Goal: Task Accomplishment & Management: Manage account settings

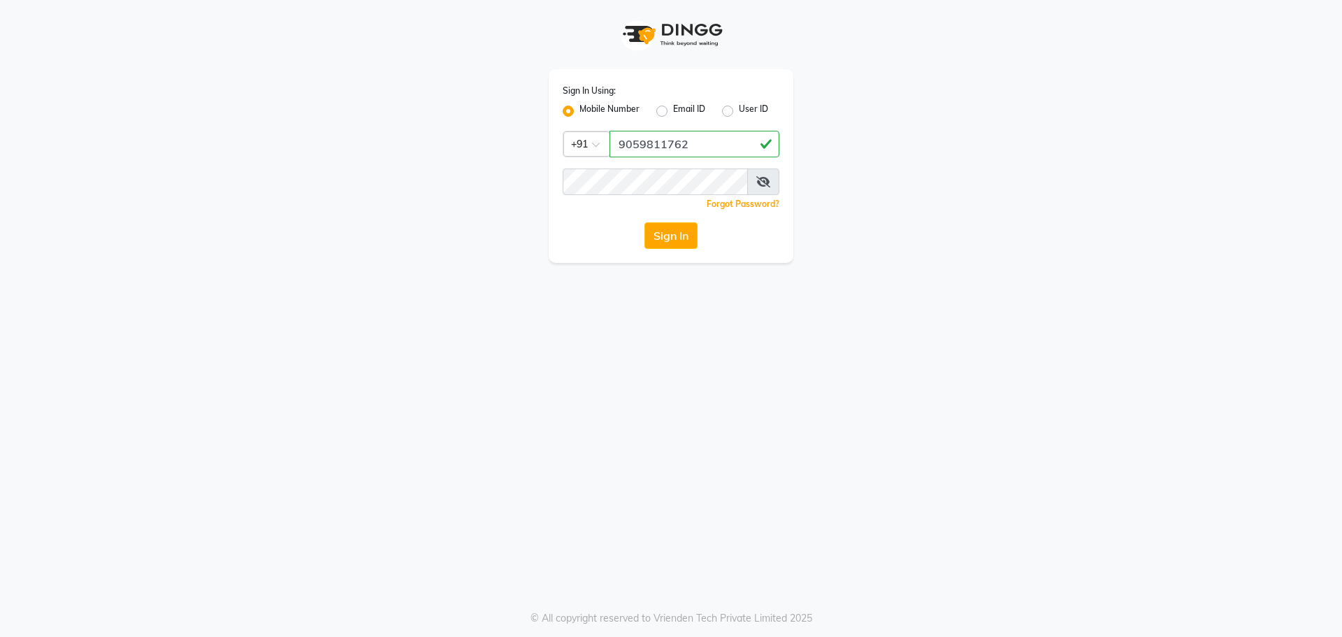
type input "9059811762"
click at [670, 236] on button "Sign In" at bounding box center [670, 235] width 53 height 27
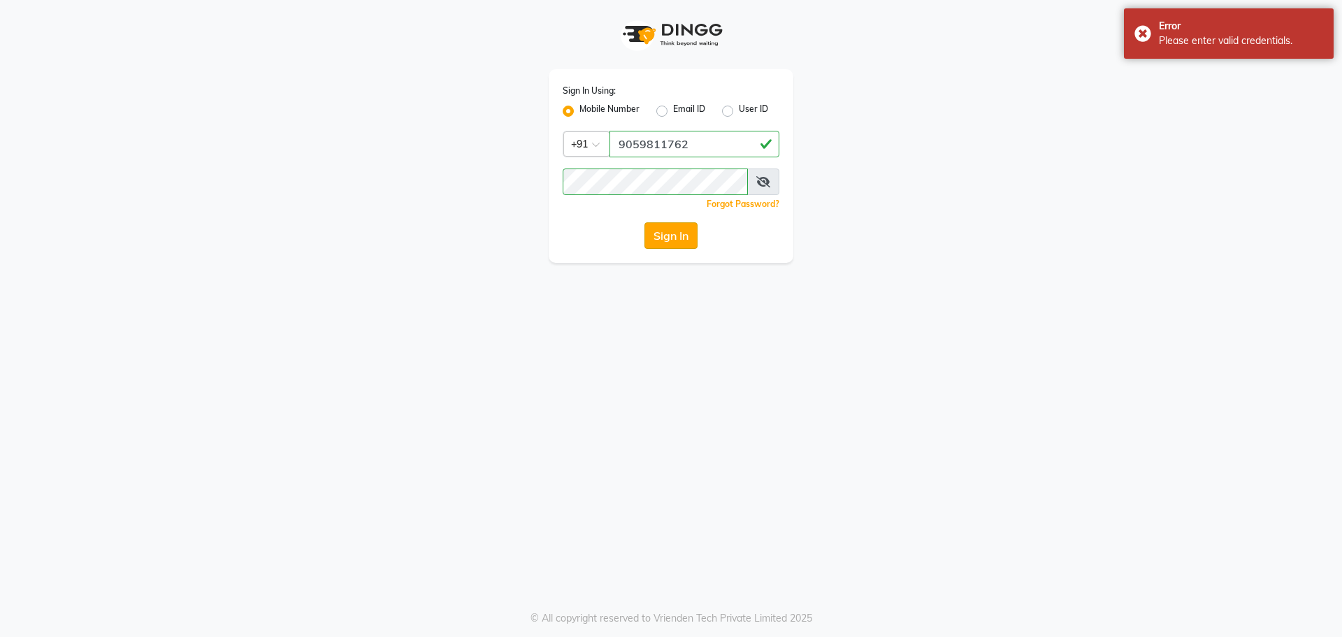
click at [668, 236] on button "Sign In" at bounding box center [670, 235] width 53 height 27
click at [673, 108] on label "Email ID" at bounding box center [689, 111] width 32 height 17
click at [673, 108] on input "Email ID" at bounding box center [677, 107] width 9 height 9
radio input "true"
radio input "false"
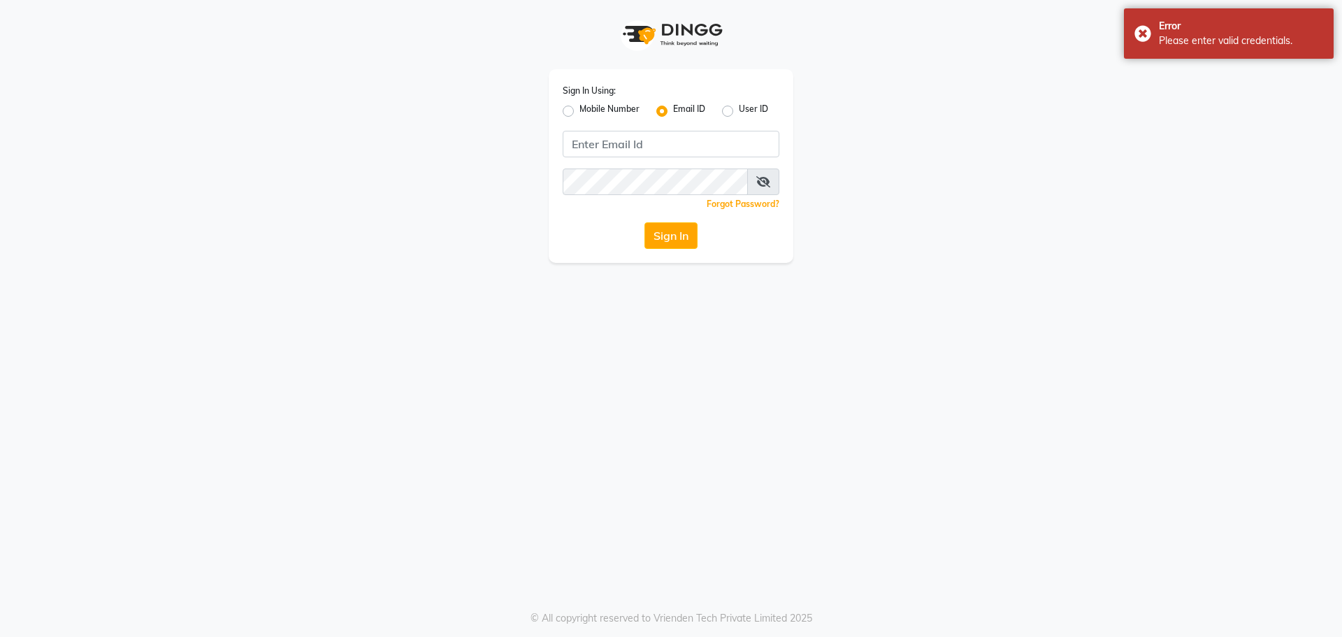
click at [579, 110] on label "Mobile Number" at bounding box center [609, 111] width 60 height 17
click at [579, 110] on input "Mobile Number" at bounding box center [583, 107] width 9 height 9
radio input "true"
radio input "false"
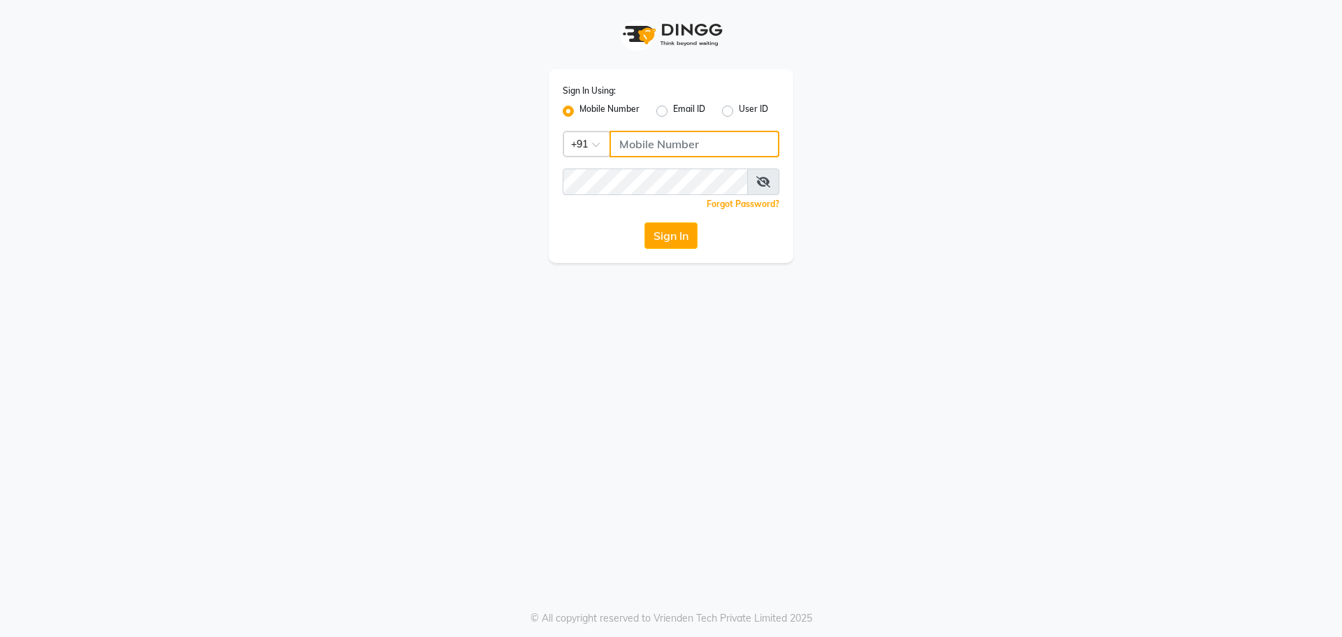
click at [659, 143] on input "Username" at bounding box center [694, 144] width 170 height 27
type input "9059811762"
click at [579, 110] on label "Mobile Number" at bounding box center [609, 111] width 60 height 17
click at [579, 110] on input "Mobile Number" at bounding box center [583, 107] width 9 height 9
click at [579, 110] on label "Mobile Number" at bounding box center [609, 111] width 60 height 17
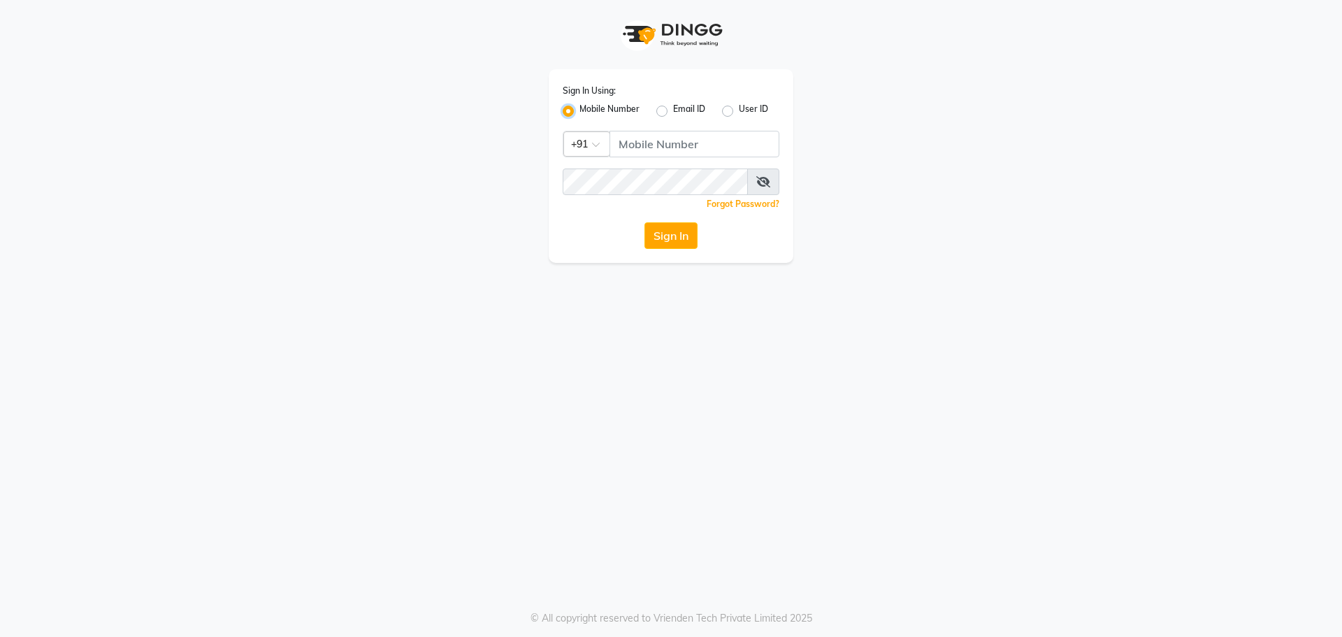
click at [579, 110] on input "Mobile Number" at bounding box center [583, 107] width 9 height 9
click at [643, 148] on input "Username" at bounding box center [694, 144] width 170 height 27
type input "9059811762"
click at [664, 237] on button "Sign In" at bounding box center [670, 235] width 53 height 27
click at [763, 177] on icon at bounding box center [763, 181] width 14 height 11
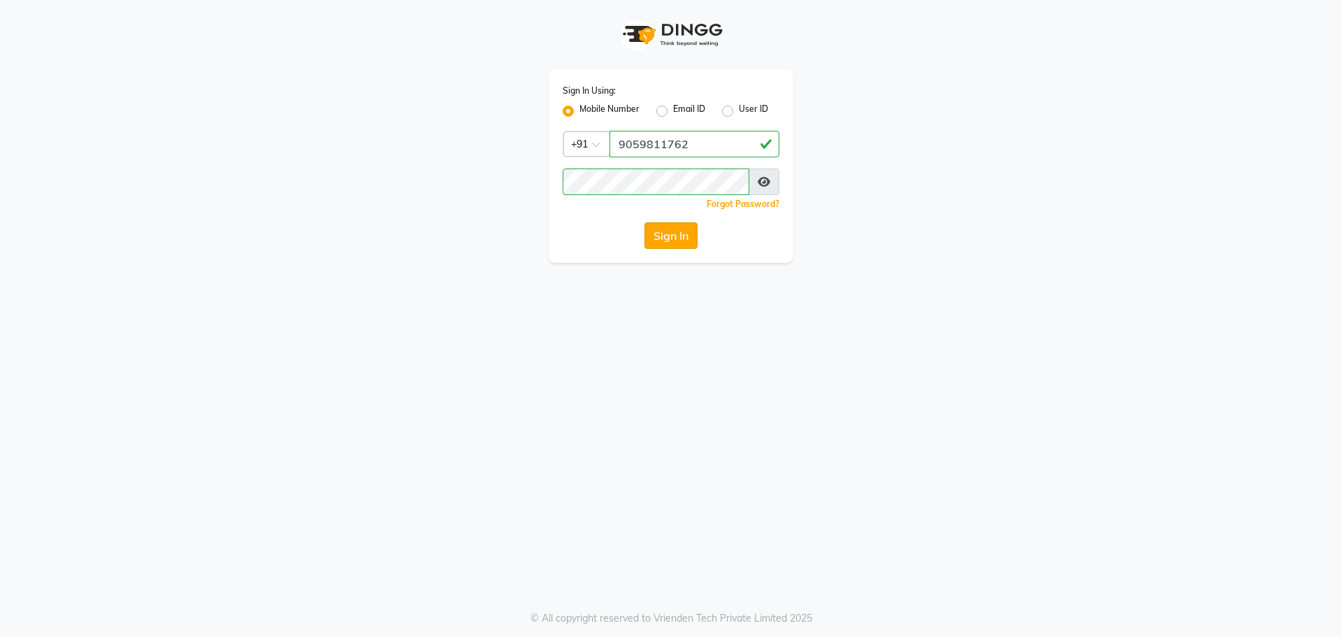
click at [674, 231] on button "Sign In" at bounding box center [670, 235] width 53 height 27
click at [739, 108] on label "User ID" at bounding box center [753, 111] width 29 height 17
click at [739, 108] on input "User ID" at bounding box center [743, 107] width 9 height 9
radio input "true"
radio input "false"
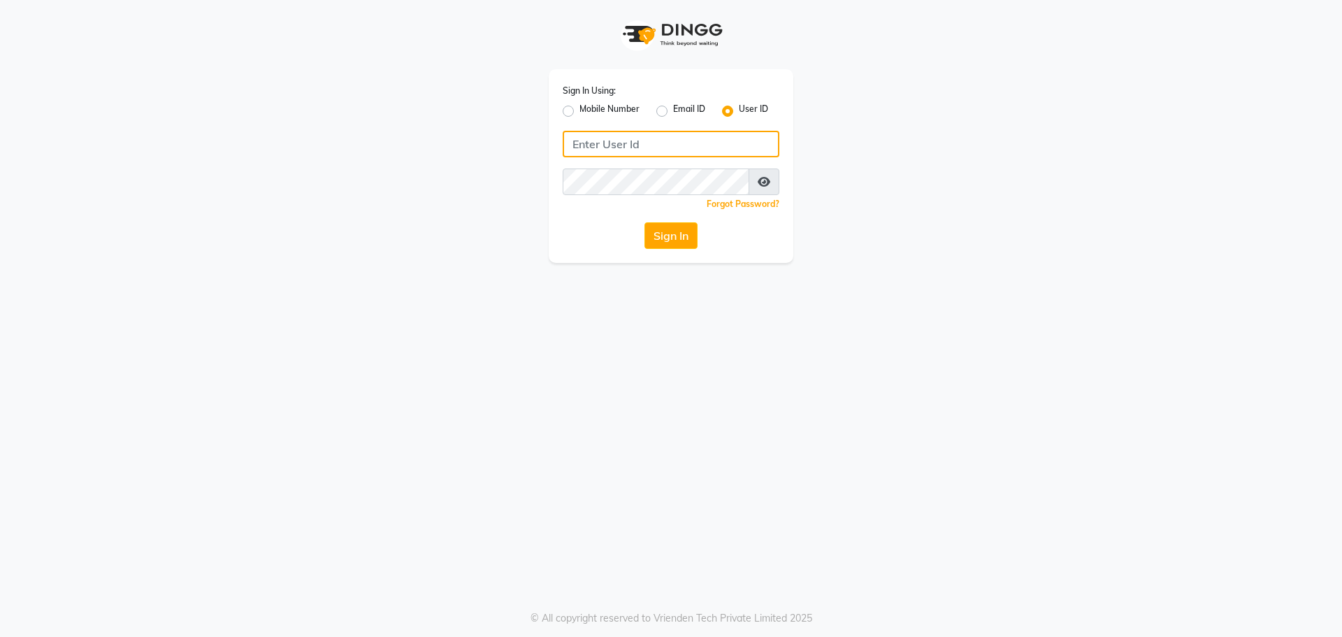
click at [644, 144] on input "Username" at bounding box center [671, 144] width 217 height 27
type input "9059811762"
click at [669, 229] on button "Sign In" at bounding box center [670, 235] width 53 height 27
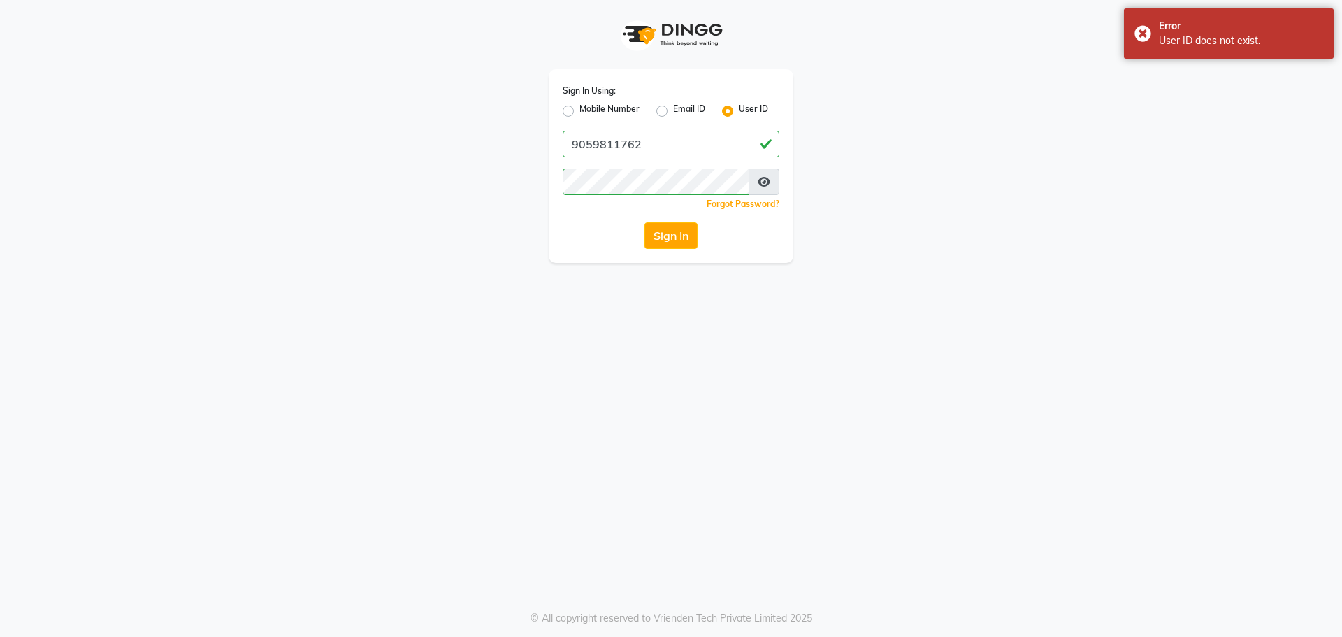
click at [657, 237] on button "Sign In" at bounding box center [670, 235] width 53 height 27
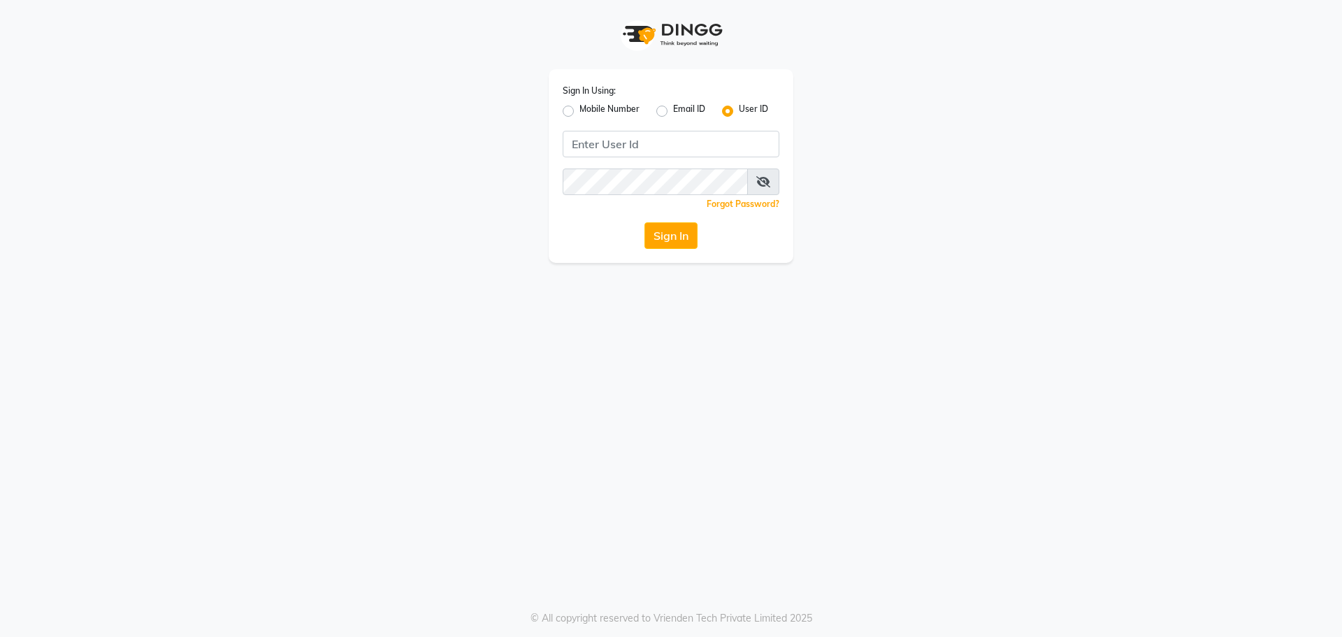
click at [579, 108] on label "Mobile Number" at bounding box center [609, 111] width 60 height 17
click at [579, 108] on input "Mobile Number" at bounding box center [583, 107] width 9 height 9
radio input "true"
radio input "false"
click at [656, 143] on input "Username" at bounding box center [694, 144] width 170 height 27
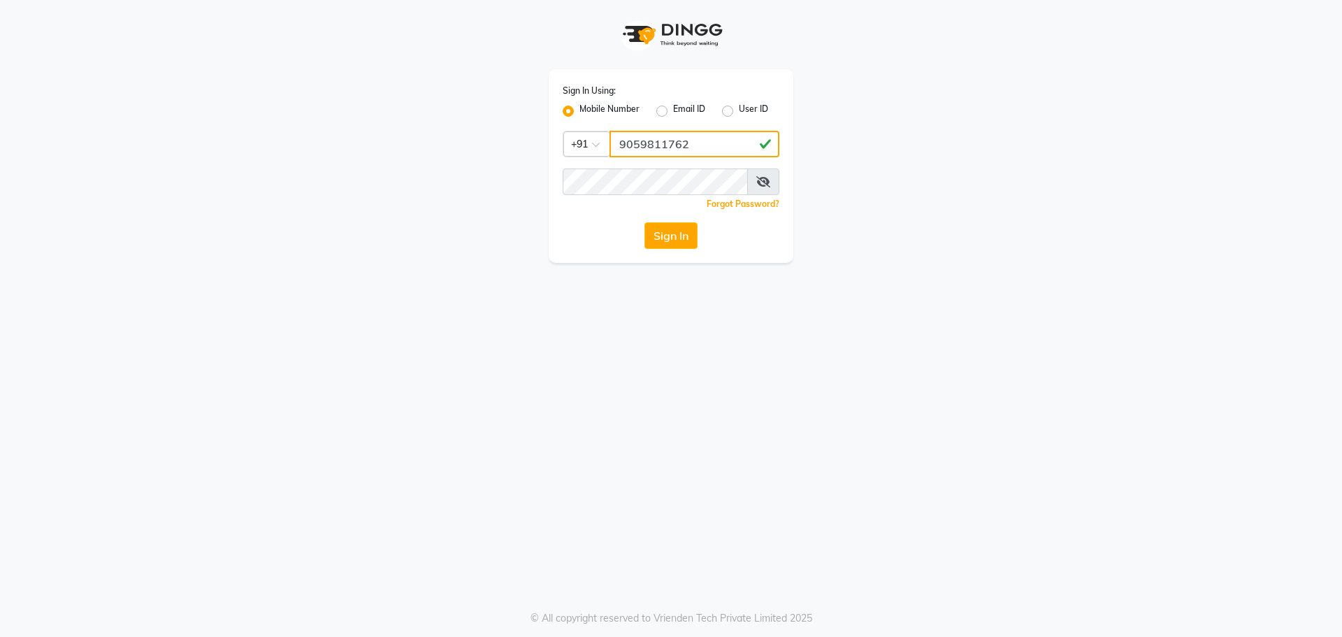
type input "9059811762"
click at [644, 222] on button "Sign In" at bounding box center [670, 235] width 53 height 27
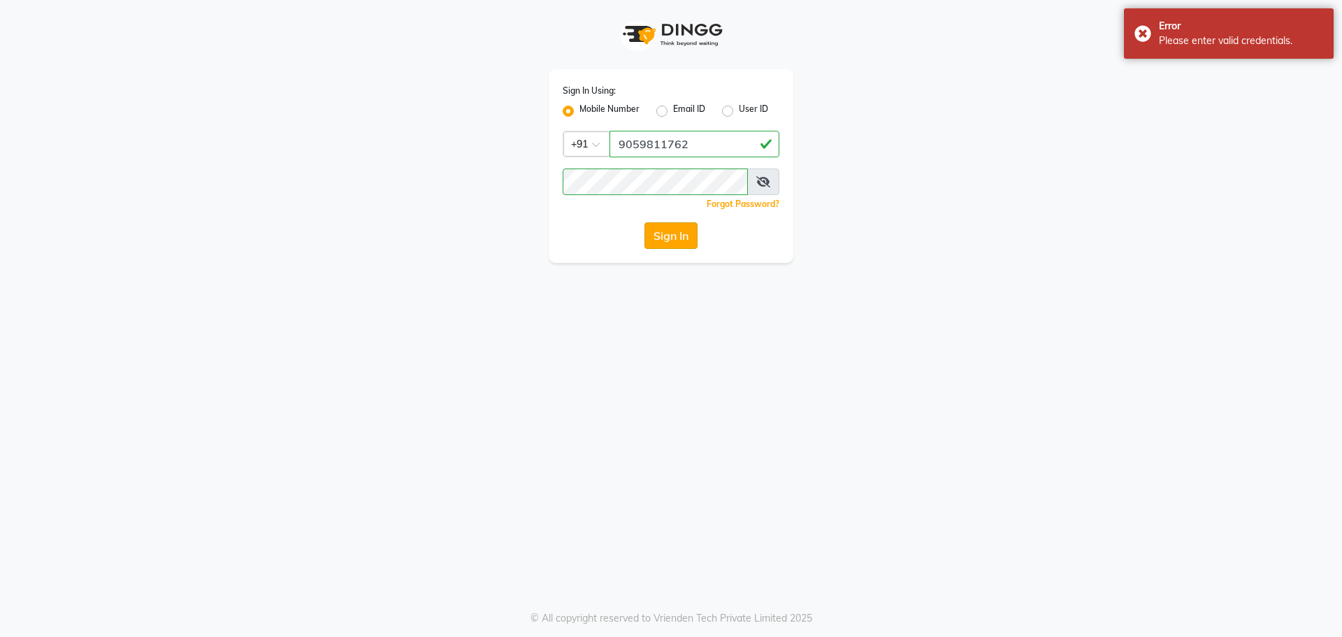
click at [660, 237] on button "Sign In" at bounding box center [670, 235] width 53 height 27
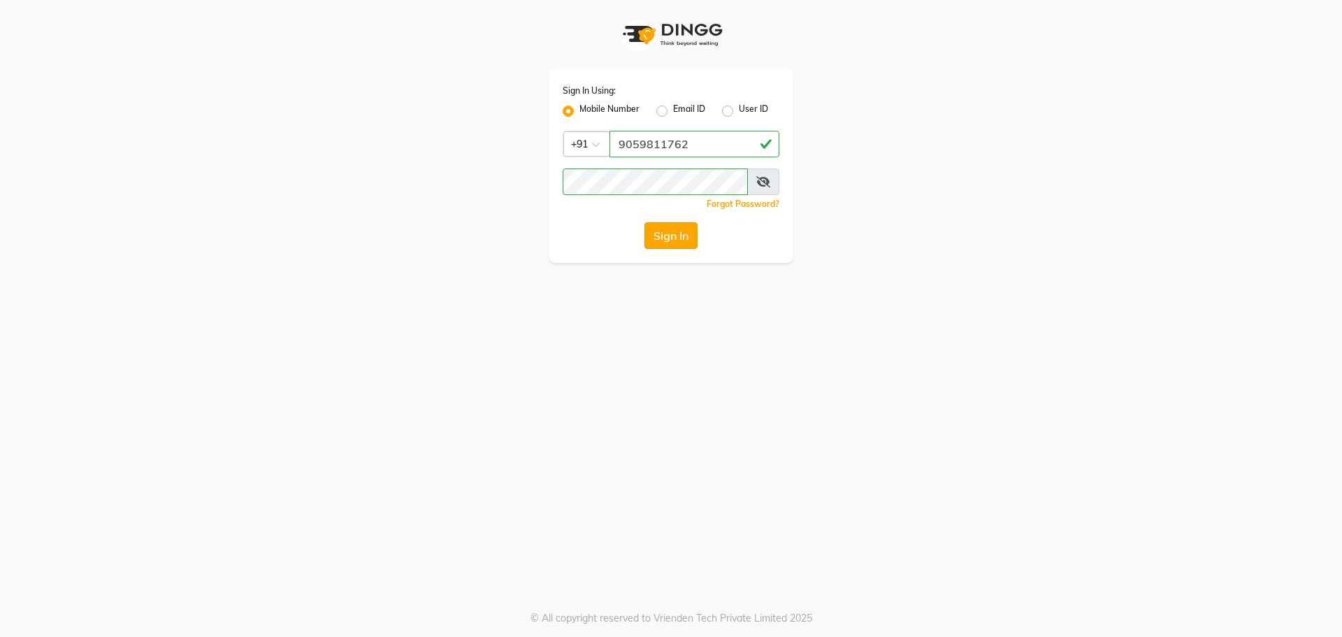
click at [656, 240] on button "Sign In" at bounding box center [670, 235] width 53 height 27
click at [1173, 250] on app-login "Sign In Using: Mobile Number Email ID User ID Country Code × [PHONE_NUMBER] Rem…" at bounding box center [671, 131] width 1342 height 263
click at [691, 232] on button "Sign In" at bounding box center [670, 235] width 53 height 27
click at [691, 232] on div "Sign In" at bounding box center [671, 235] width 217 height 27
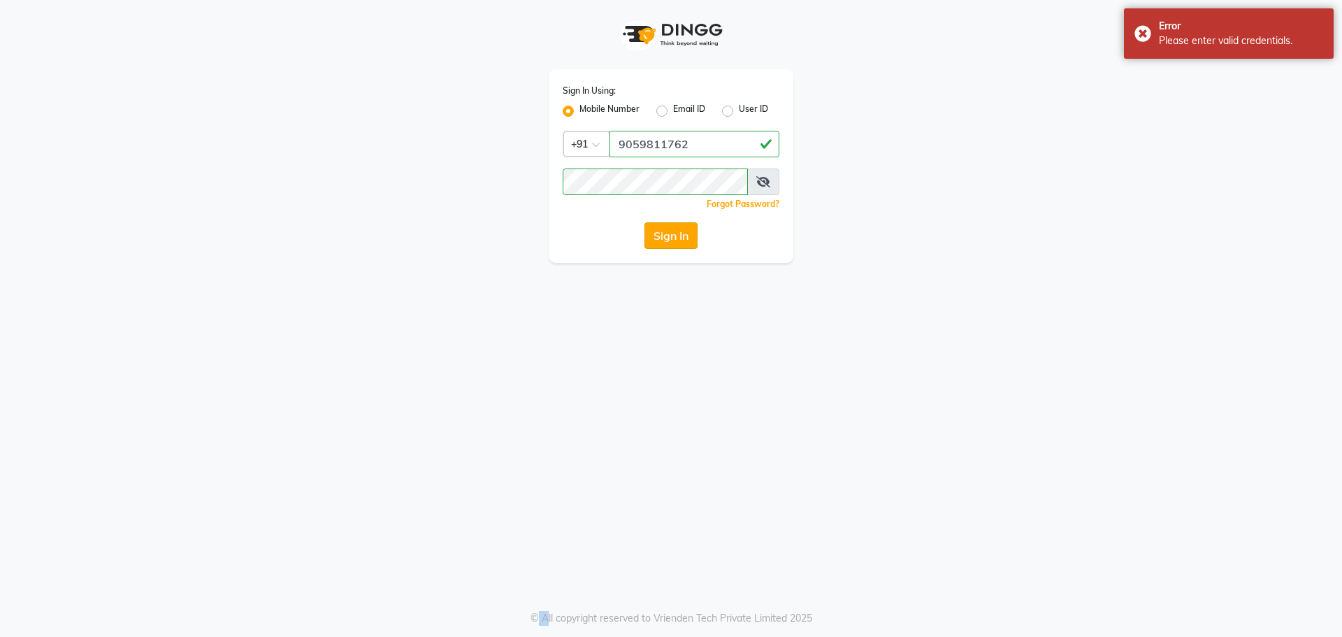
click at [691, 232] on button "Sign In" at bounding box center [670, 235] width 53 height 27
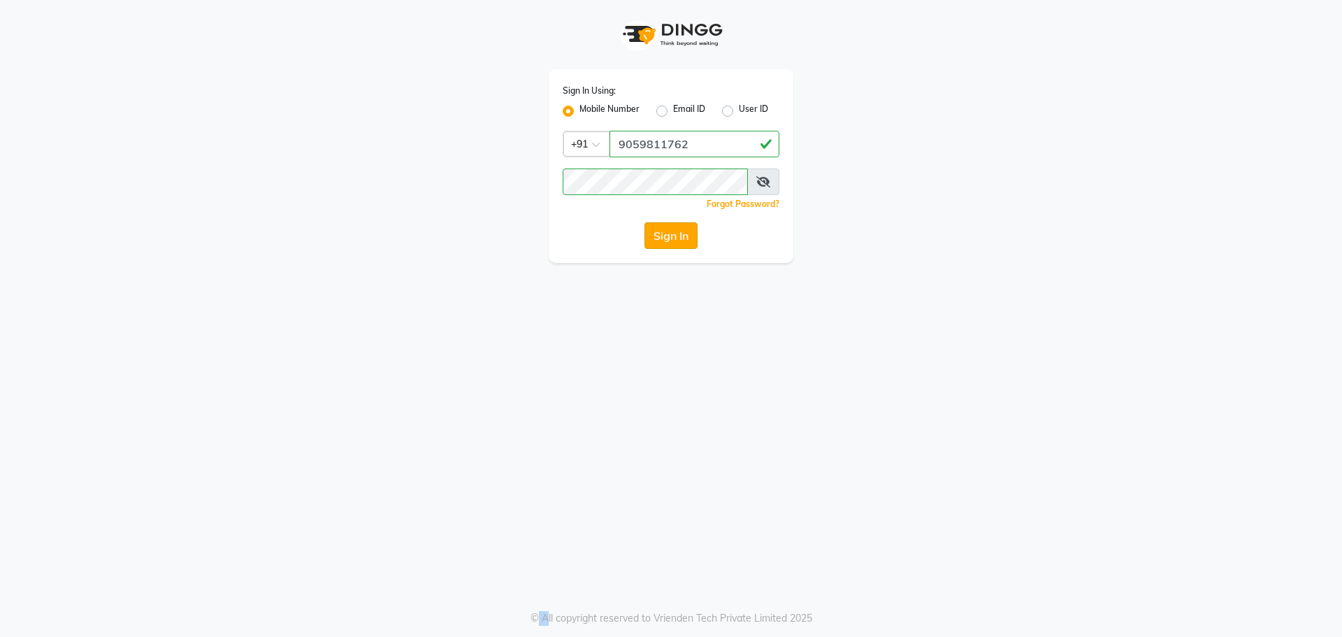
click at [673, 238] on button "Sign In" at bounding box center [670, 235] width 53 height 27
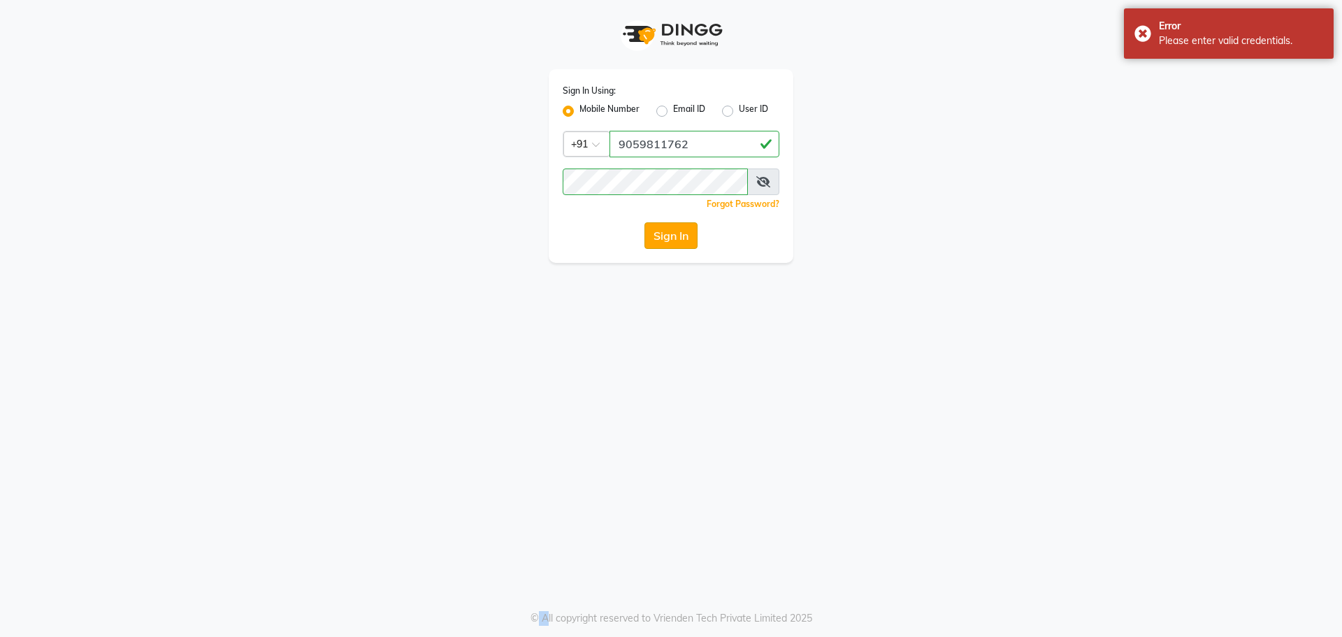
click at [681, 233] on button "Sign In" at bounding box center [670, 235] width 53 height 27
click at [681, 233] on div "Sign In" at bounding box center [671, 235] width 217 height 27
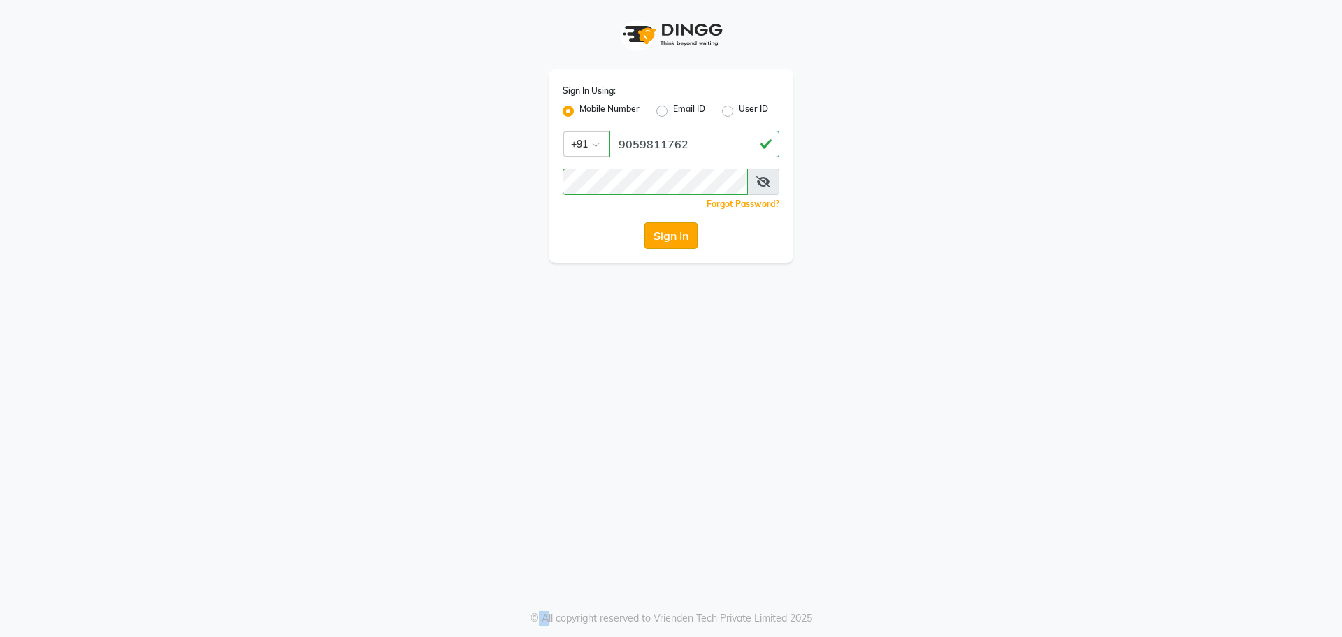
click at [681, 233] on button "Sign In" at bounding box center [670, 235] width 53 height 27
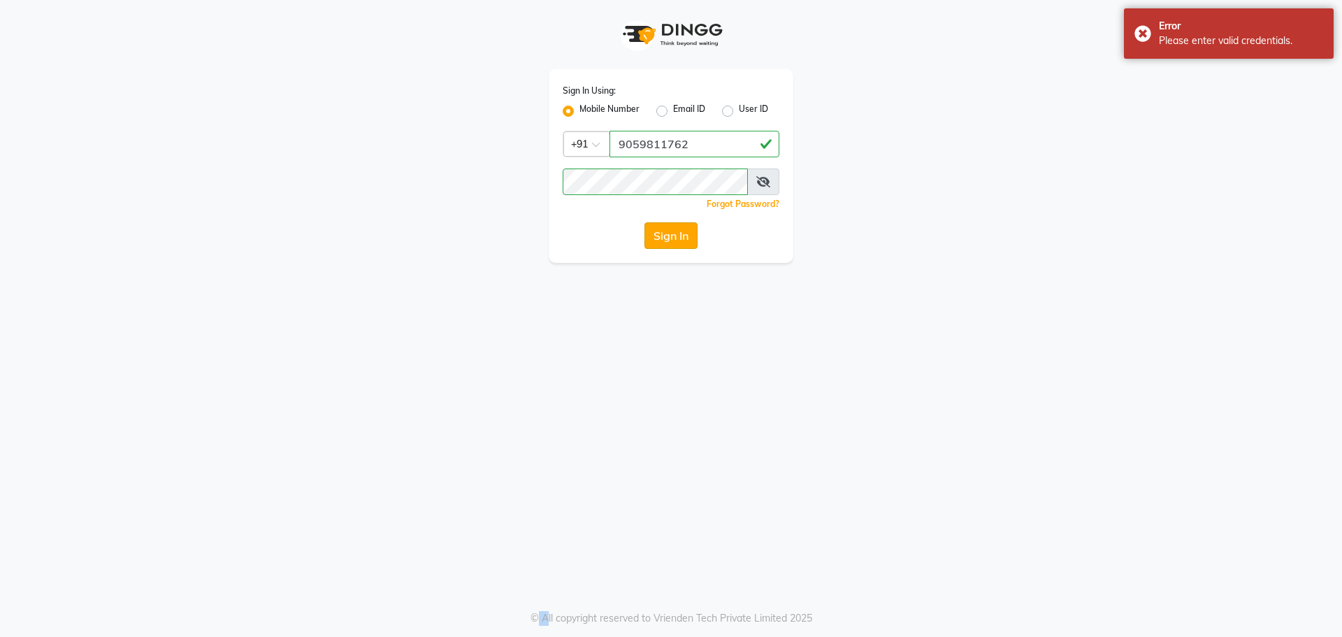
click at [681, 233] on button "Sign In" at bounding box center [670, 235] width 53 height 27
click at [681, 234] on div "Sign In" at bounding box center [671, 235] width 217 height 27
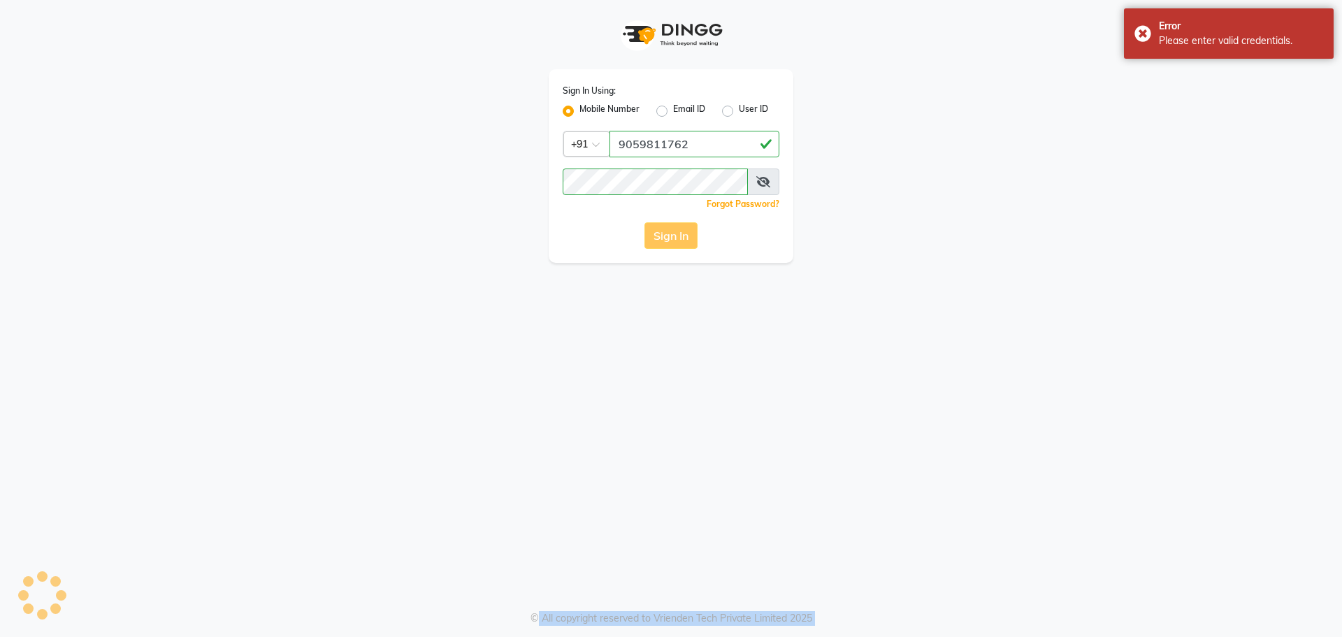
click at [681, 234] on div "Sign In" at bounding box center [671, 235] width 217 height 27
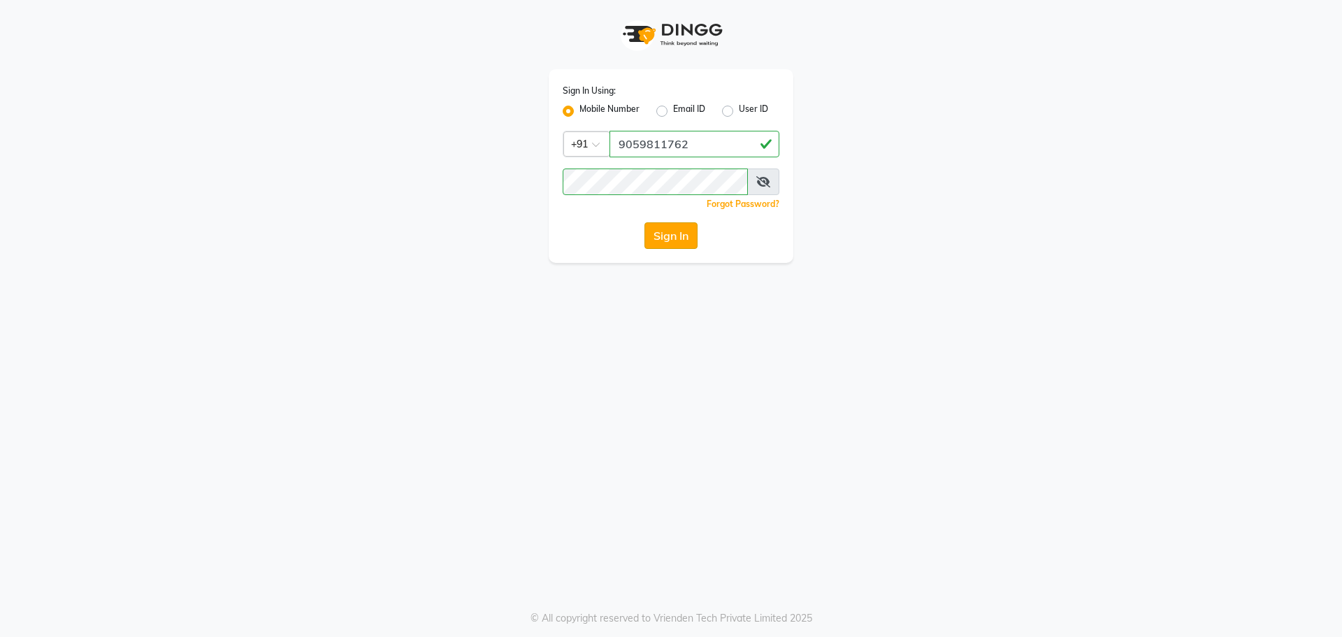
click at [677, 240] on button "Sign In" at bounding box center [670, 235] width 53 height 27
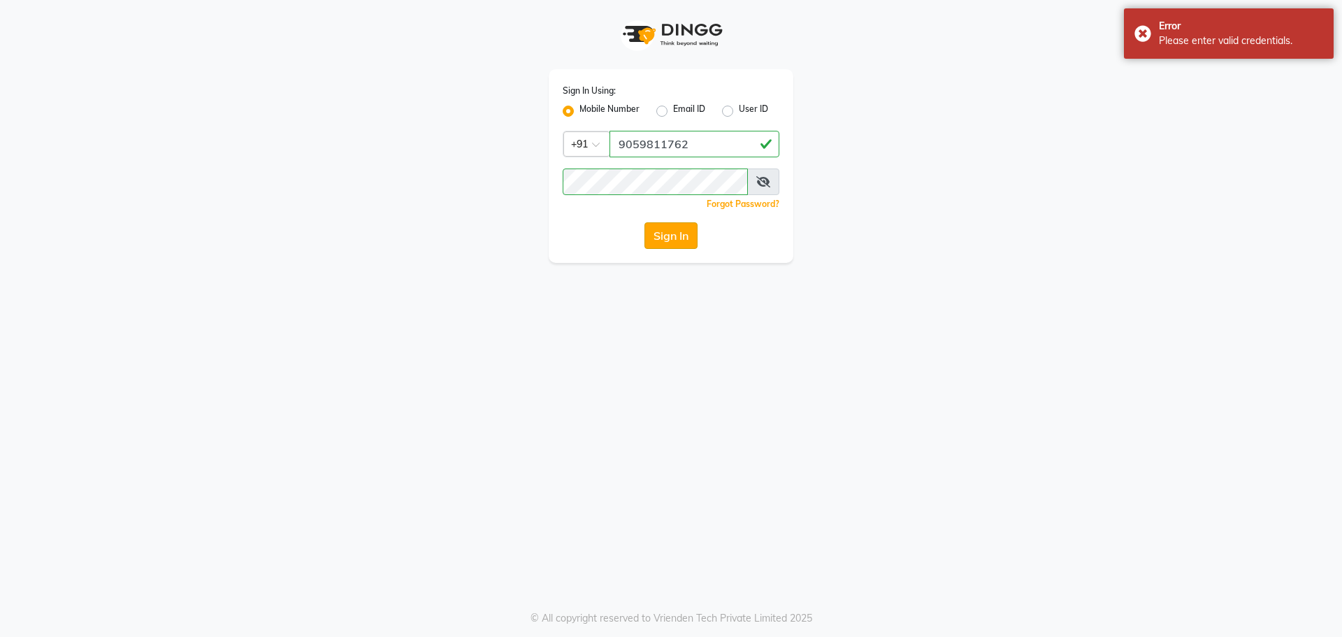
click at [677, 240] on button "Sign In" at bounding box center [670, 235] width 53 height 27
click at [677, 240] on div "Sign In" at bounding box center [671, 235] width 217 height 27
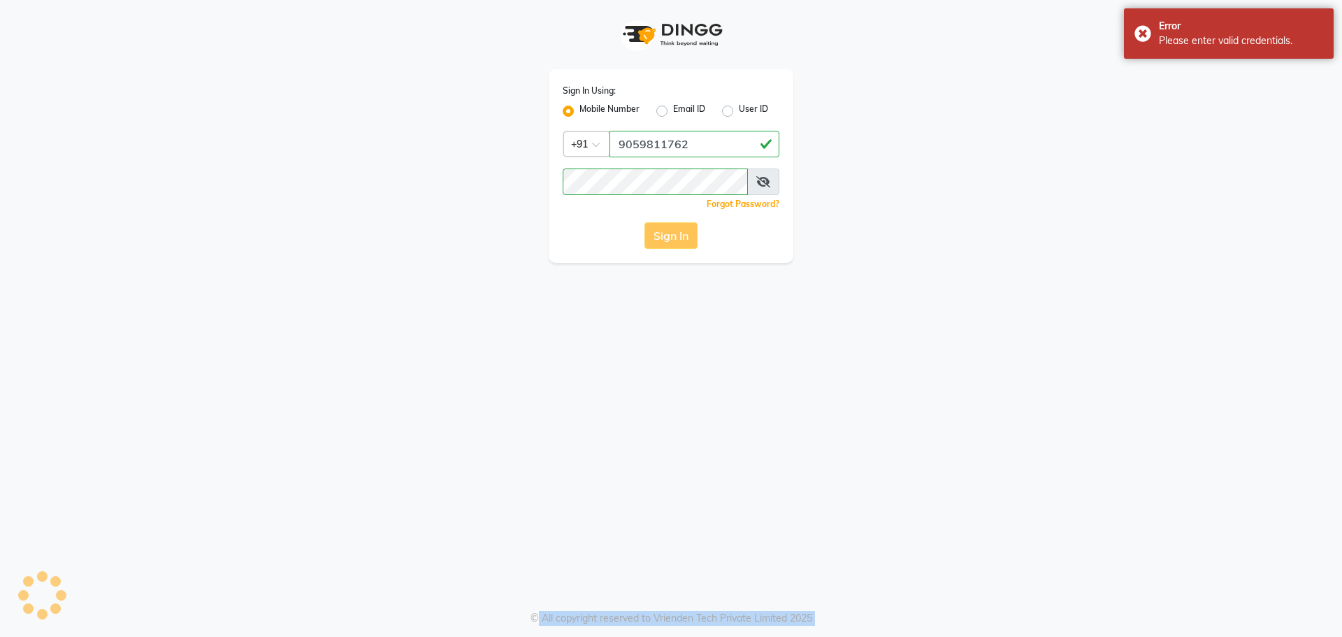
click at [677, 240] on div "Sign In" at bounding box center [671, 235] width 217 height 27
click at [677, 240] on button "Sign In" at bounding box center [670, 235] width 53 height 27
click at [677, 240] on div "Sign In" at bounding box center [671, 235] width 217 height 27
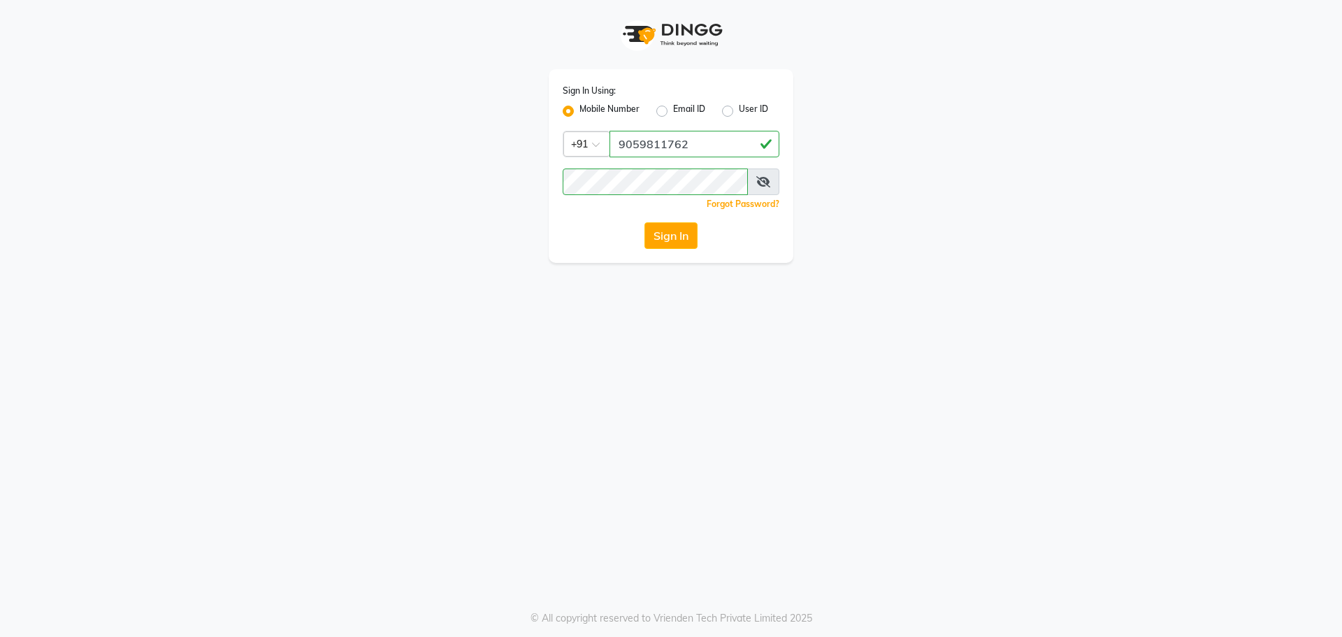
click at [766, 178] on icon at bounding box center [763, 181] width 14 height 11
click at [679, 231] on button "Sign In" at bounding box center [670, 235] width 53 height 27
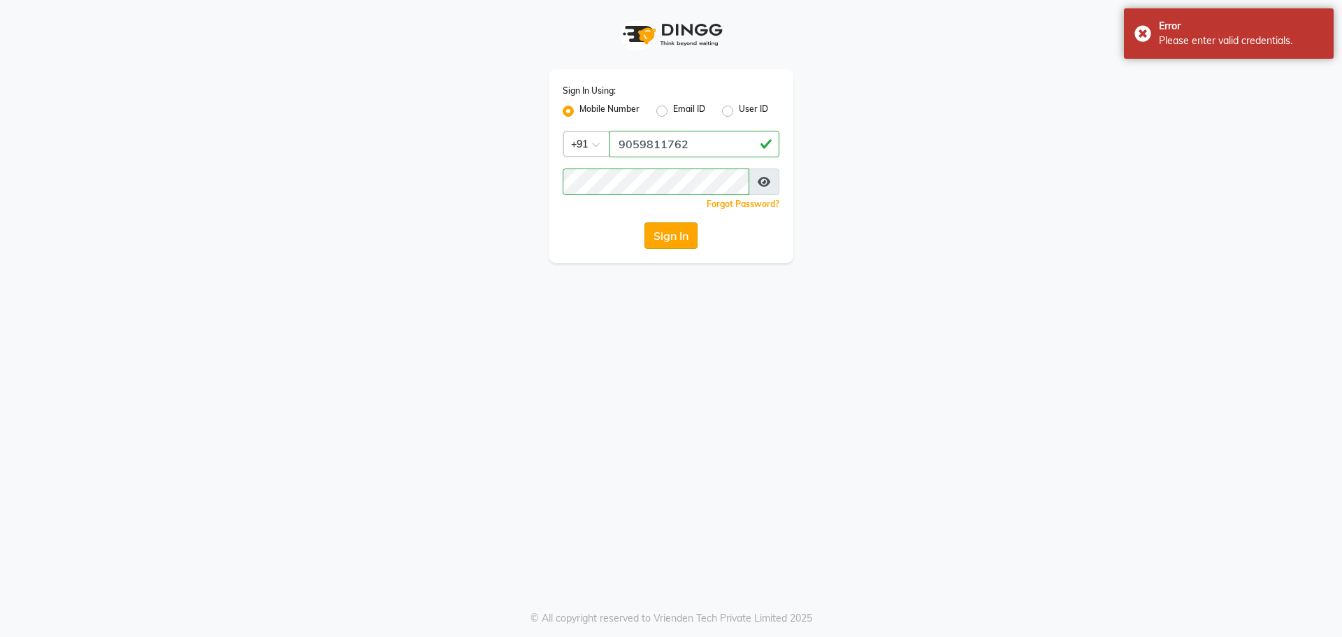
click at [679, 231] on button "Sign In" at bounding box center [670, 235] width 53 height 27
click at [678, 226] on button "Sign In" at bounding box center [670, 235] width 53 height 27
click at [677, 233] on button "Sign In" at bounding box center [670, 235] width 53 height 27
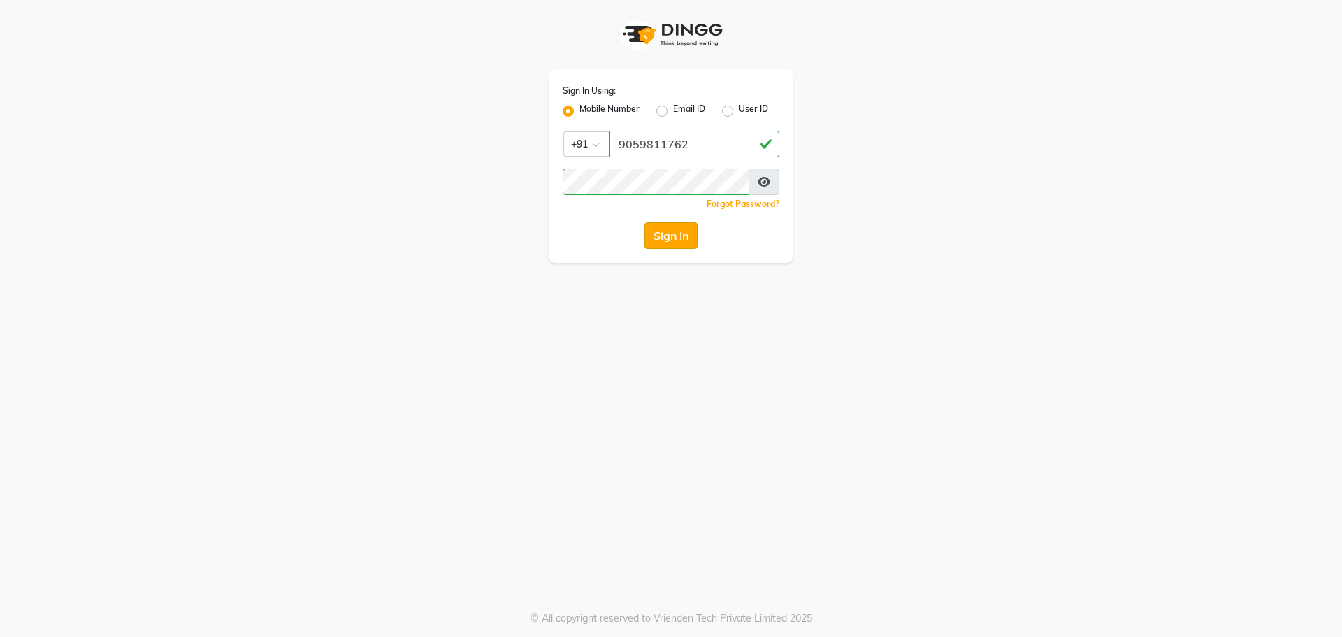
click at [677, 233] on button "Sign In" at bounding box center [670, 235] width 53 height 27
click at [677, 233] on div "Sign In" at bounding box center [671, 235] width 217 height 27
click at [677, 233] on button "Sign In" at bounding box center [670, 235] width 53 height 27
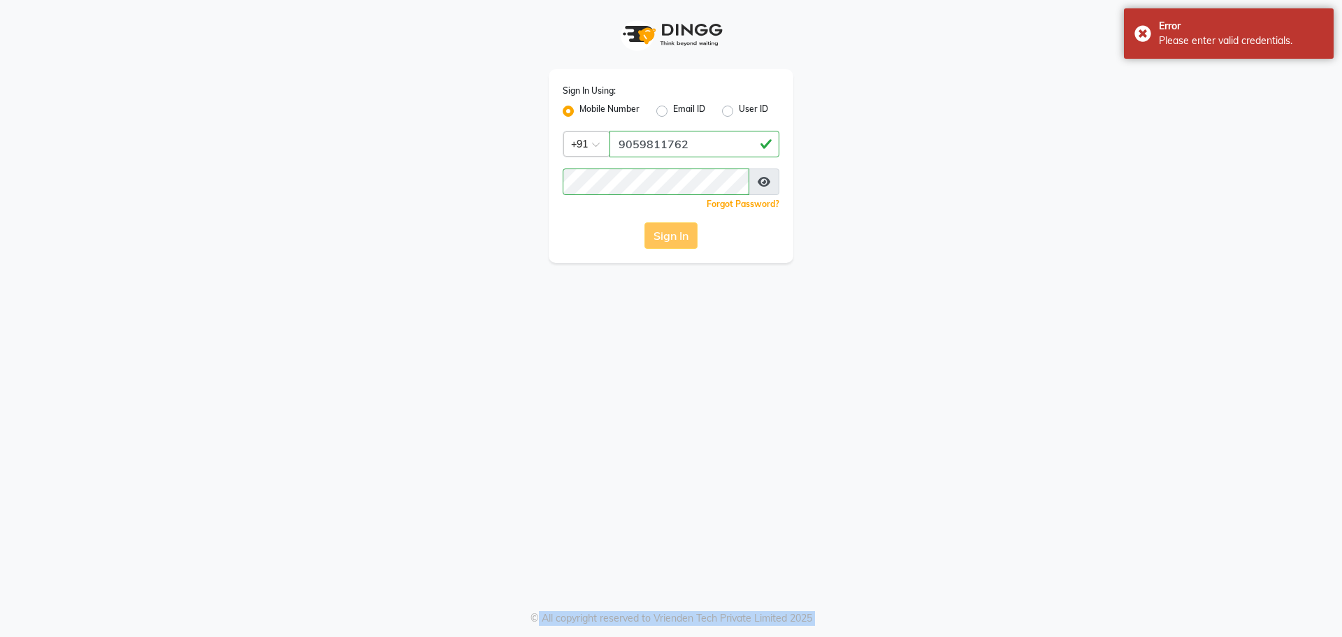
click at [677, 233] on div "Sign In" at bounding box center [671, 235] width 217 height 27
click at [677, 233] on button "Sign In" at bounding box center [670, 235] width 53 height 27
click at [677, 233] on div "Sign In" at bounding box center [671, 235] width 217 height 27
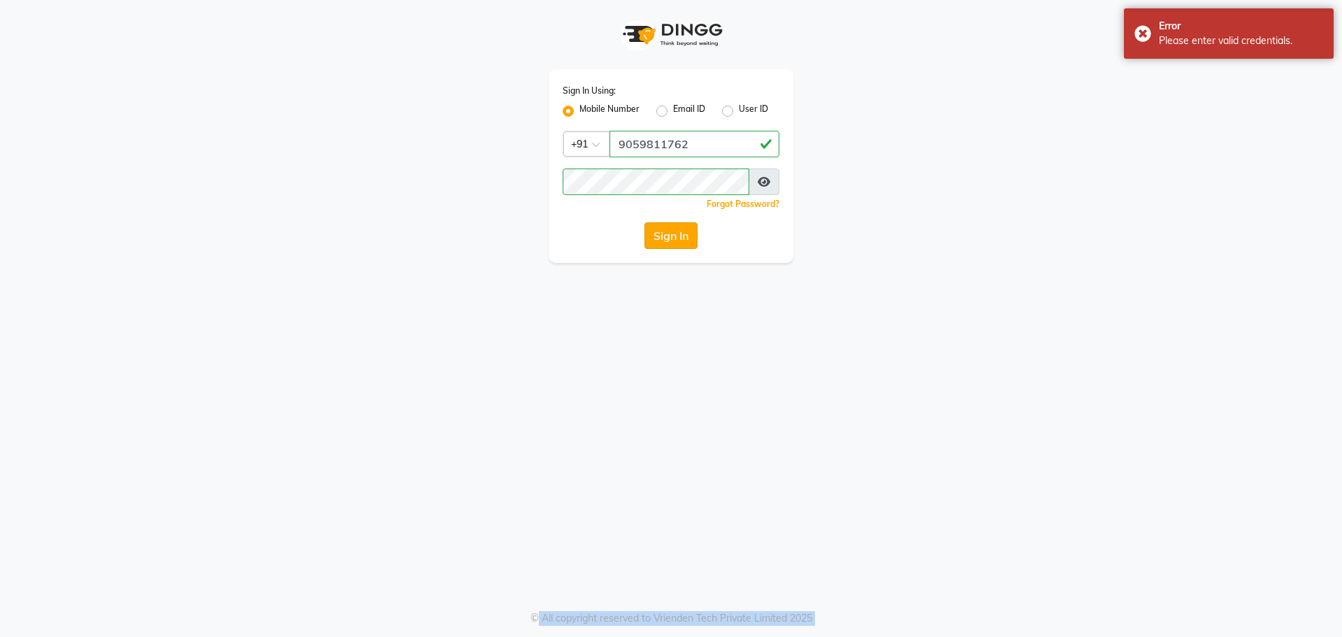
click at [677, 233] on button "Sign In" at bounding box center [670, 235] width 53 height 27
click at [677, 233] on div "Sign In" at bounding box center [671, 235] width 217 height 27
